Goal: Information Seeking & Learning: Learn about a topic

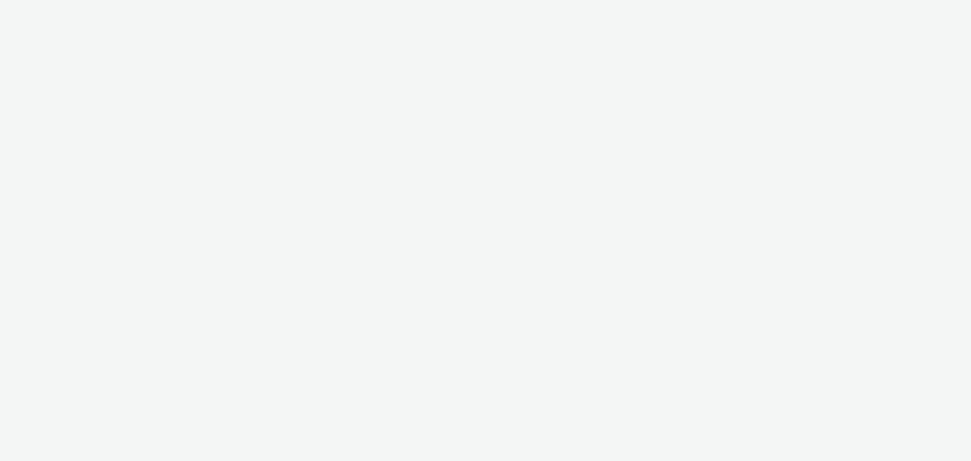
select select "79162ed7-0017-4339-93b0-3399b708648f"
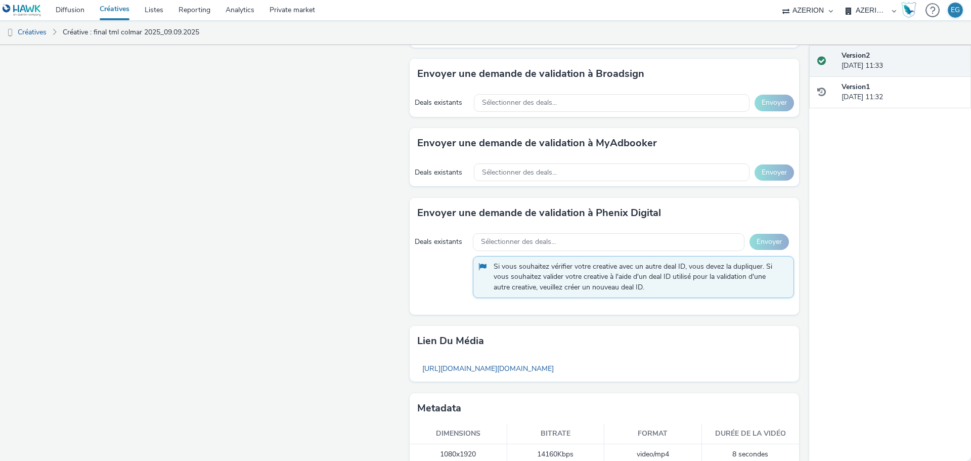
scroll to position [534, 0]
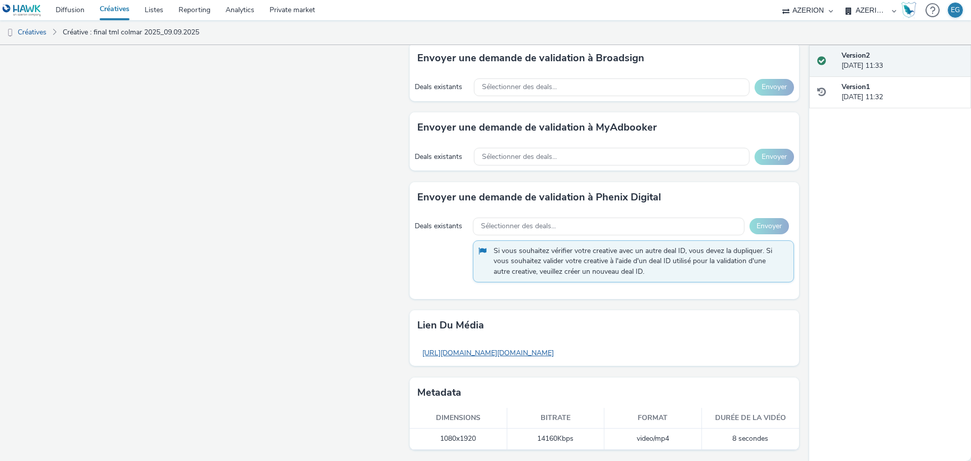
click at [559, 351] on link "[URL][DOMAIN_NAME][DOMAIN_NAME]" at bounding box center [488, 353] width 142 height 20
click at [305, 321] on div "Fullscreen" at bounding box center [207, 23] width 395 height 875
drag, startPoint x: 769, startPoint y: 438, endPoint x: 438, endPoint y: 432, distance: 330.9
click at [439, 432] on tr "1080x1920 14160 Kbps video/mp4 8 secondes" at bounding box center [605, 439] width 390 height 21
click at [438, 432] on td "1080x1920" at bounding box center [459, 439] width 98 height 21
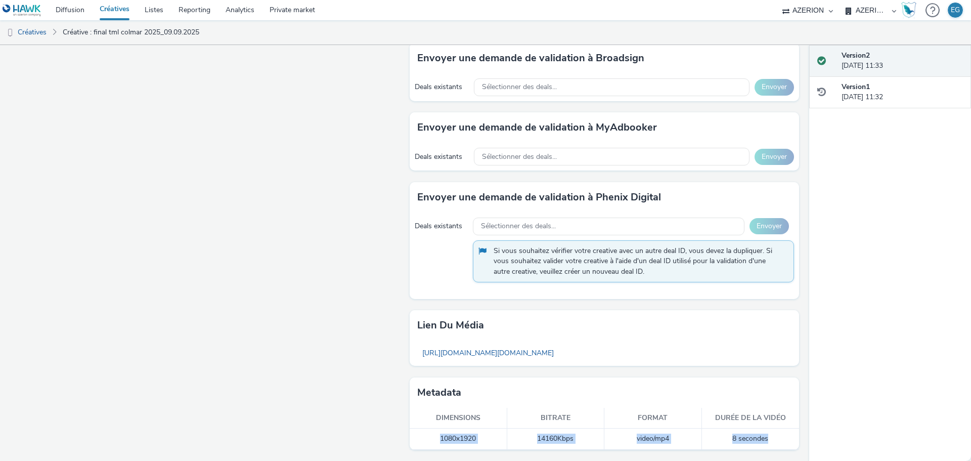
drag, startPoint x: 434, startPoint y: 434, endPoint x: 775, endPoint y: 435, distance: 341.0
click at [775, 435] on tr "1080x1920 14160 Kbps video/mp4 8 secondes" at bounding box center [605, 439] width 390 height 21
click at [775, 435] on td "8 secondes" at bounding box center [751, 439] width 98 height 21
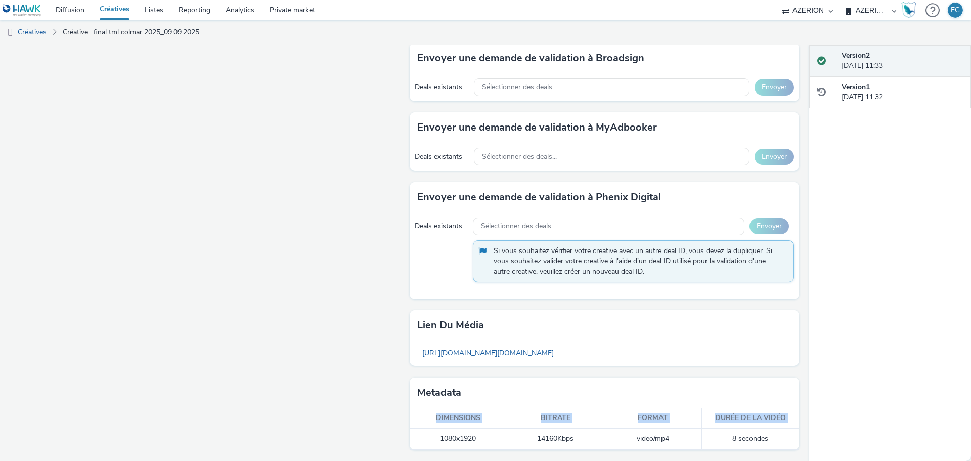
drag, startPoint x: 446, startPoint y: 436, endPoint x: 782, endPoint y: 453, distance: 336.9
click at [782, 453] on div "Pour diffuser avec : Broadsign, VIOOH, [PERSON_NAME], MyAdbooker, Dax ou Phenix…" at bounding box center [602, 23] width 395 height 875
click at [758, 434] on td "8 secondes" at bounding box center [751, 439] width 98 height 21
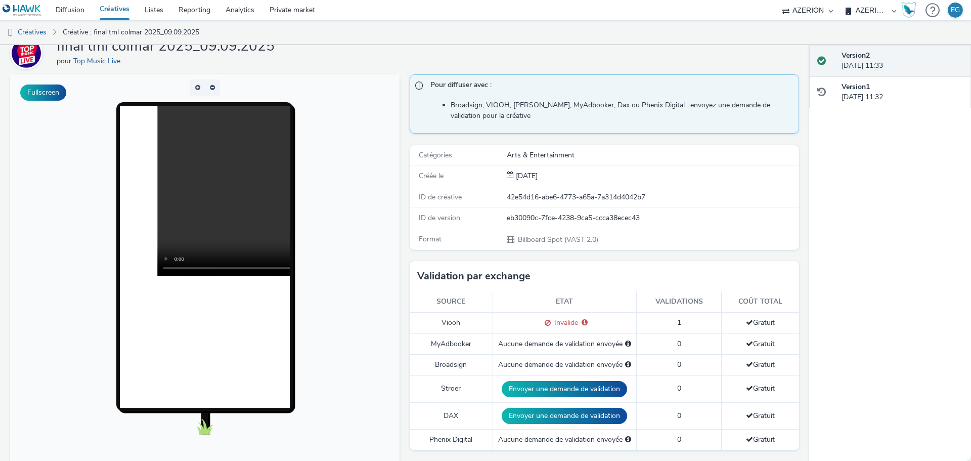
scroll to position [0, 0]
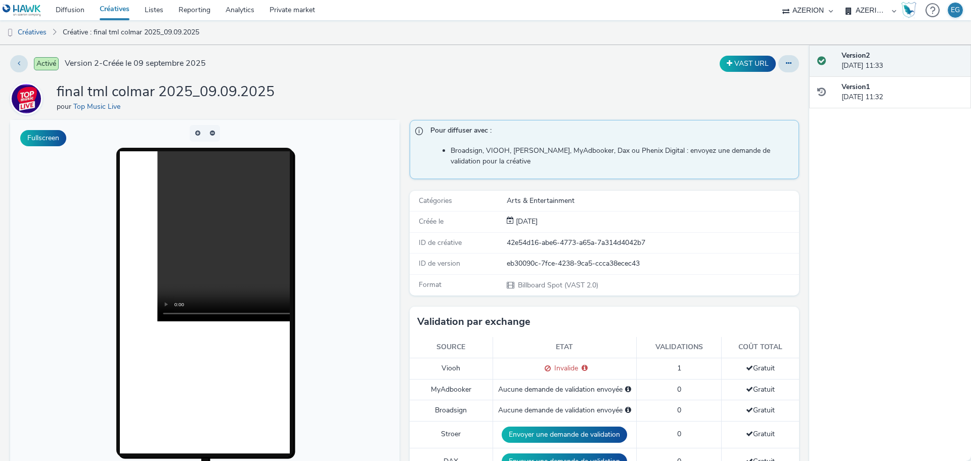
click at [200, 217] on video at bounding box center [327, 236] width 340 height 170
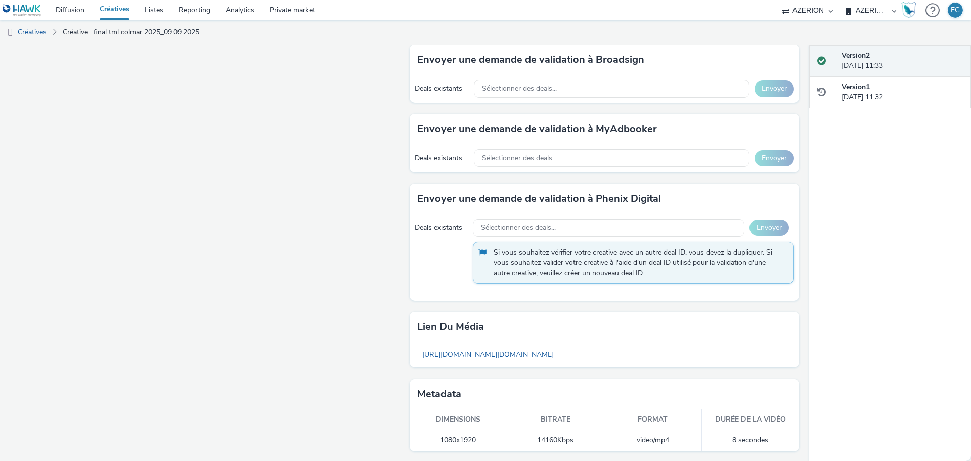
scroll to position [534, 0]
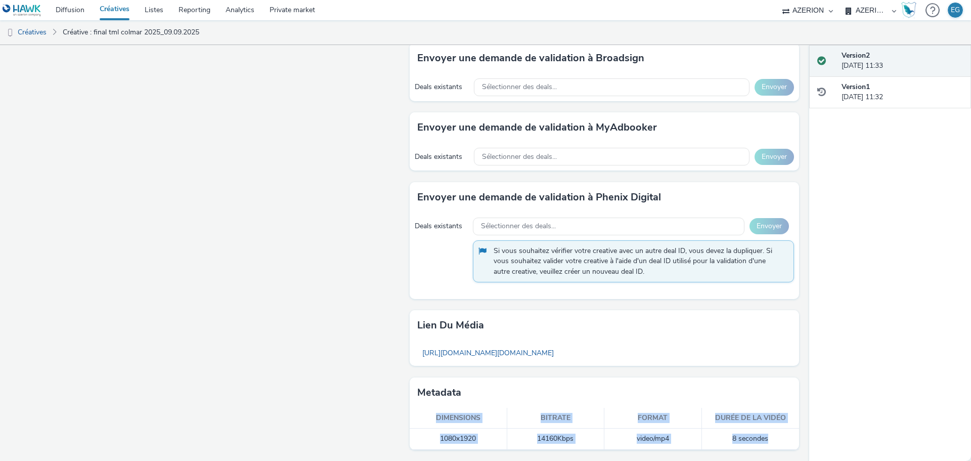
drag, startPoint x: 764, startPoint y: 431, endPoint x: 422, endPoint y: 411, distance: 343.1
click at [422, 411] on table "Dimensions Bitrate Format Durée de la vidéo 1080x1920 14160 Kbps video/mp4 8 se…" at bounding box center [605, 429] width 390 height 42
click at [422, 411] on th "Dimensions" at bounding box center [459, 418] width 98 height 21
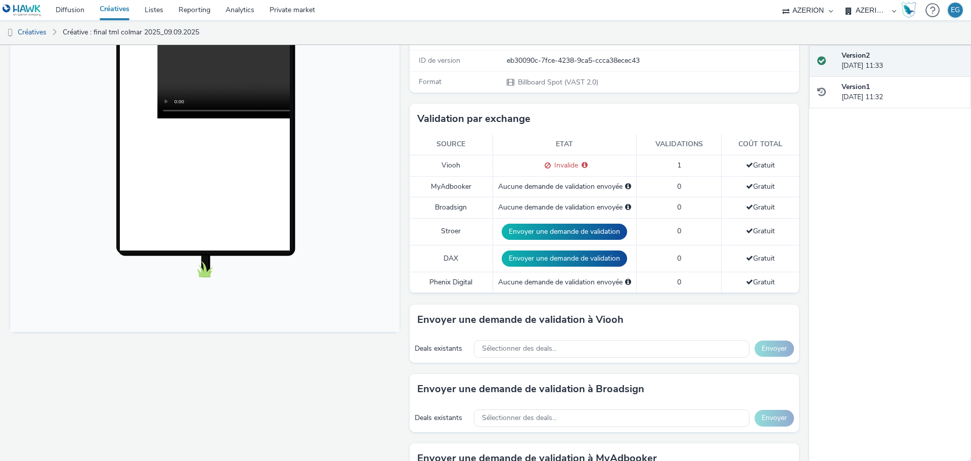
scroll to position [78, 0]
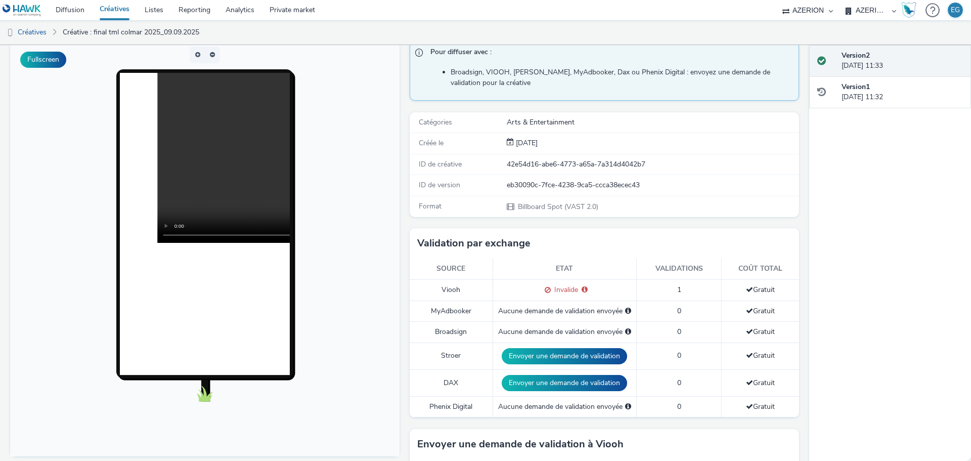
click at [507, 182] on div "eb30090c-7fce-4238-9ca5-ccca38ecec43" at bounding box center [652, 185] width 291 height 10
click at [695, 186] on div "eb30090c-7fce-4238-9ca5-ccca38ecec43" at bounding box center [652, 185] width 291 height 10
drag, startPoint x: 654, startPoint y: 185, endPoint x: 504, endPoint y: 183, distance: 150.3
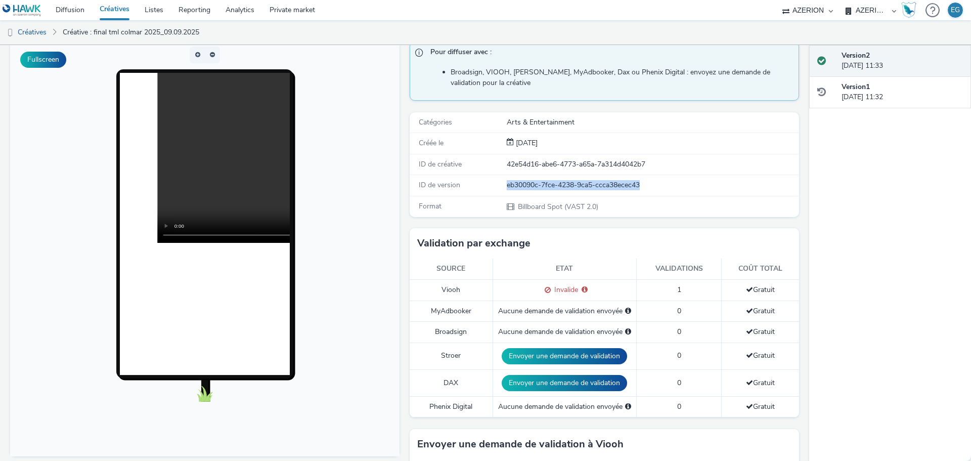
click at [507, 183] on div "eb30090c-7fce-4238-9ca5-ccca38ecec43" at bounding box center [652, 185] width 291 height 10
click at [666, 189] on div "eb30090c-7fce-4238-9ca5-ccca38ecec43" at bounding box center [652, 185] width 291 height 10
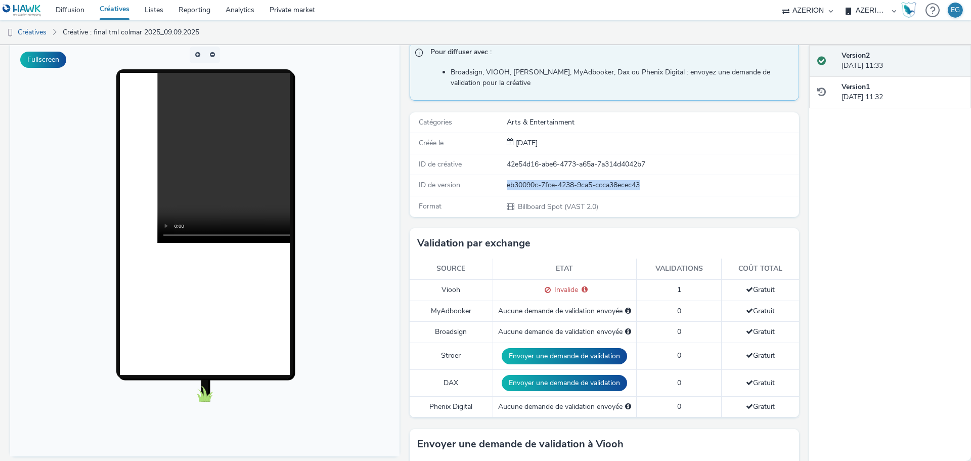
drag, startPoint x: 661, startPoint y: 187, endPoint x: 516, endPoint y: 190, distance: 145.8
click at [516, 190] on div "eb30090c-7fce-4238-9ca5-ccca38ecec43" at bounding box center [652, 185] width 291 height 10
click at [512, 175] on div "ID de créative 42e54d16-abe6-4773-a65a-7a314d4042b7" at bounding box center [605, 164] width 390 height 21
click at [521, 188] on div "eb30090c-7fce-4238-9ca5-ccca38ecec43" at bounding box center [652, 185] width 291 height 10
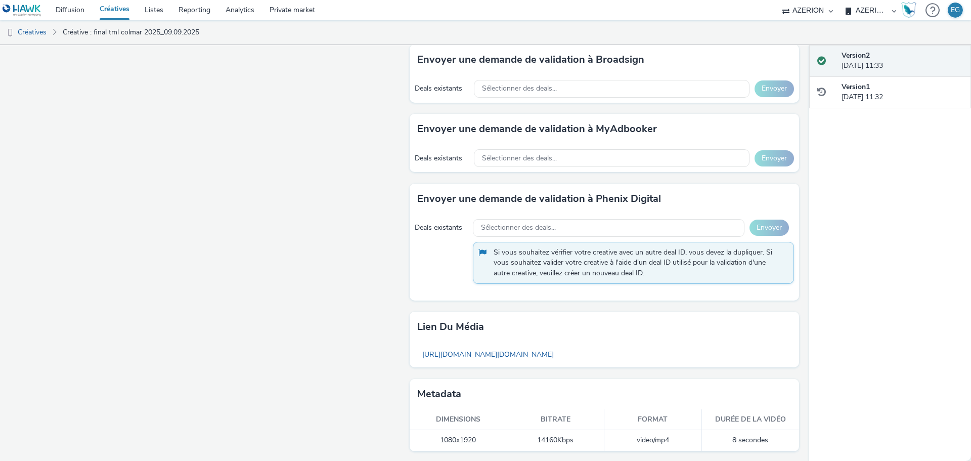
scroll to position [534, 0]
drag, startPoint x: 731, startPoint y: 443, endPoint x: 710, endPoint y: 441, distance: 21.3
click at [690, 446] on tr "1080x1920 14160 Kbps video/mp4 8 secondes" at bounding box center [605, 439] width 390 height 21
click at [706, 437] on td "8 secondes" at bounding box center [751, 439] width 98 height 21
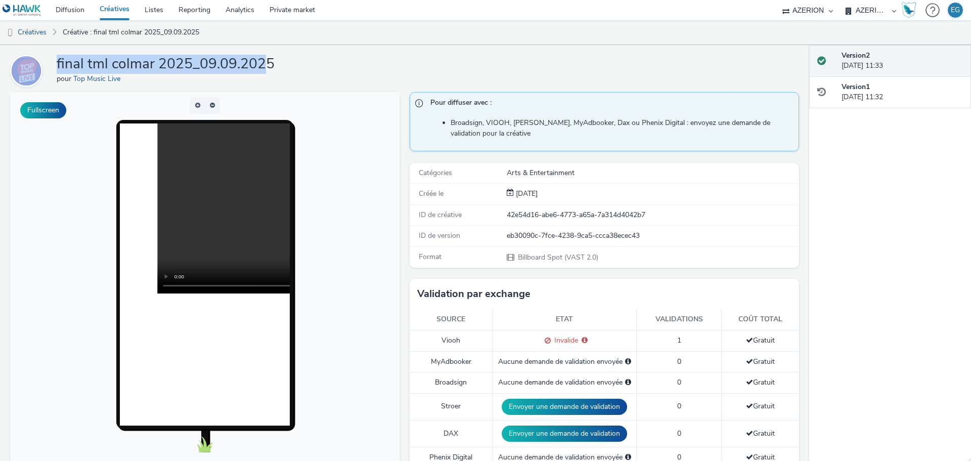
scroll to position [0, 0]
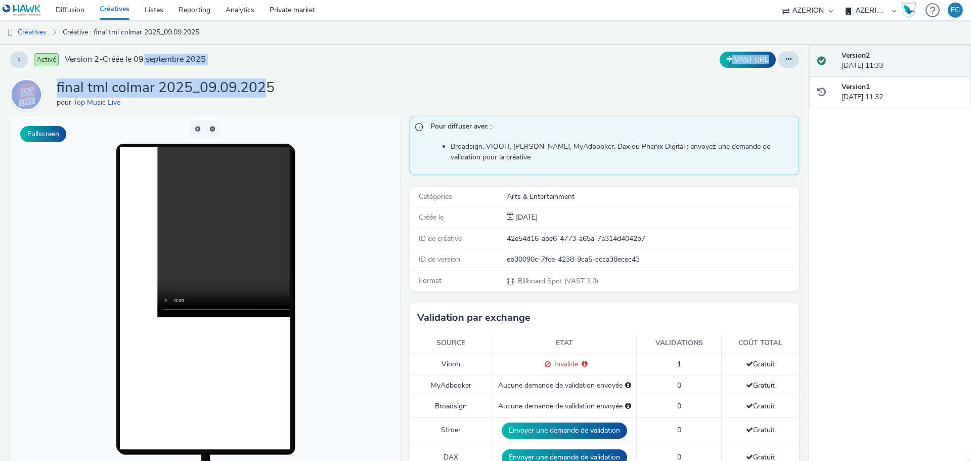
drag, startPoint x: 264, startPoint y: 62, endPoint x: 144, endPoint y: 51, distance: 120.0
click at [145, 51] on div "Activé Version 2 - Créée le [DATE] VAST URL final tml colmar 2025_09.09.2025 po…" at bounding box center [405, 249] width 810 height 416
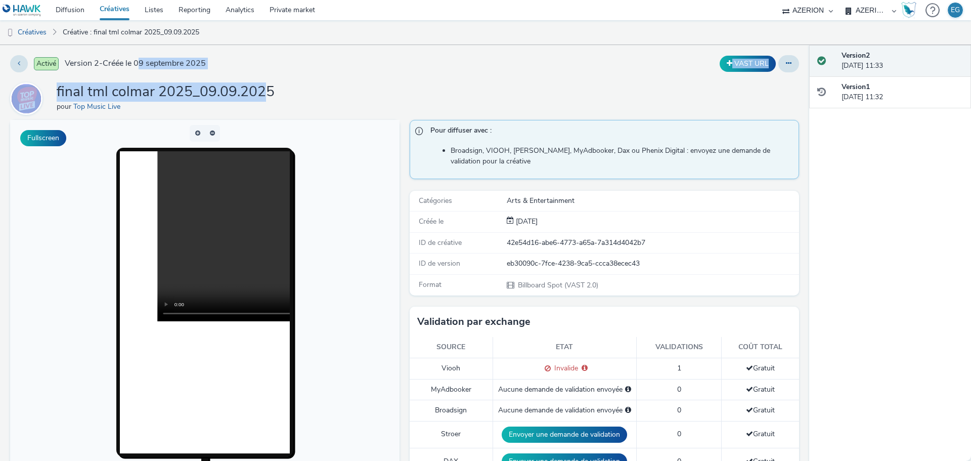
click at [144, 51] on div "Activé Version 2 - Créée le [DATE] VAST URL final tml colmar 2025_09.09.2025 po…" at bounding box center [405, 253] width 810 height 416
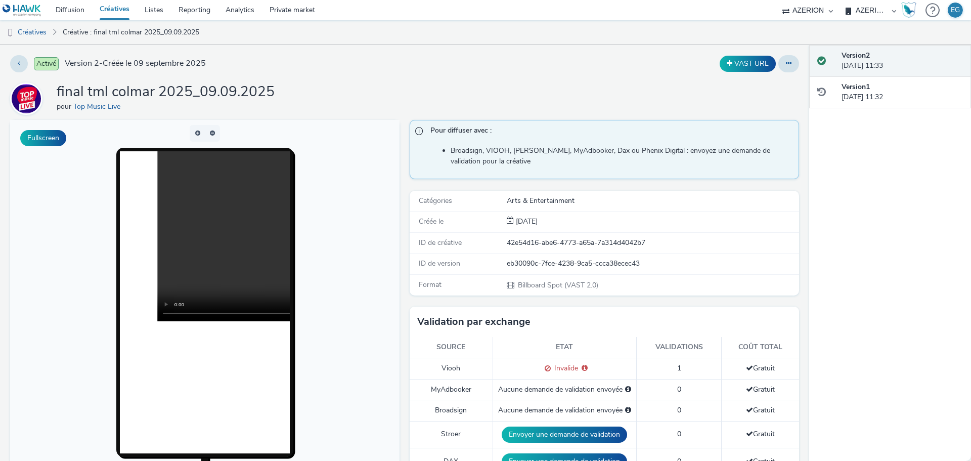
click at [362, 94] on div "final tml colmar 2025_09.09.2025 pour Top Music Live" at bounding box center [404, 98] width 789 height 32
